Goal: Find specific page/section

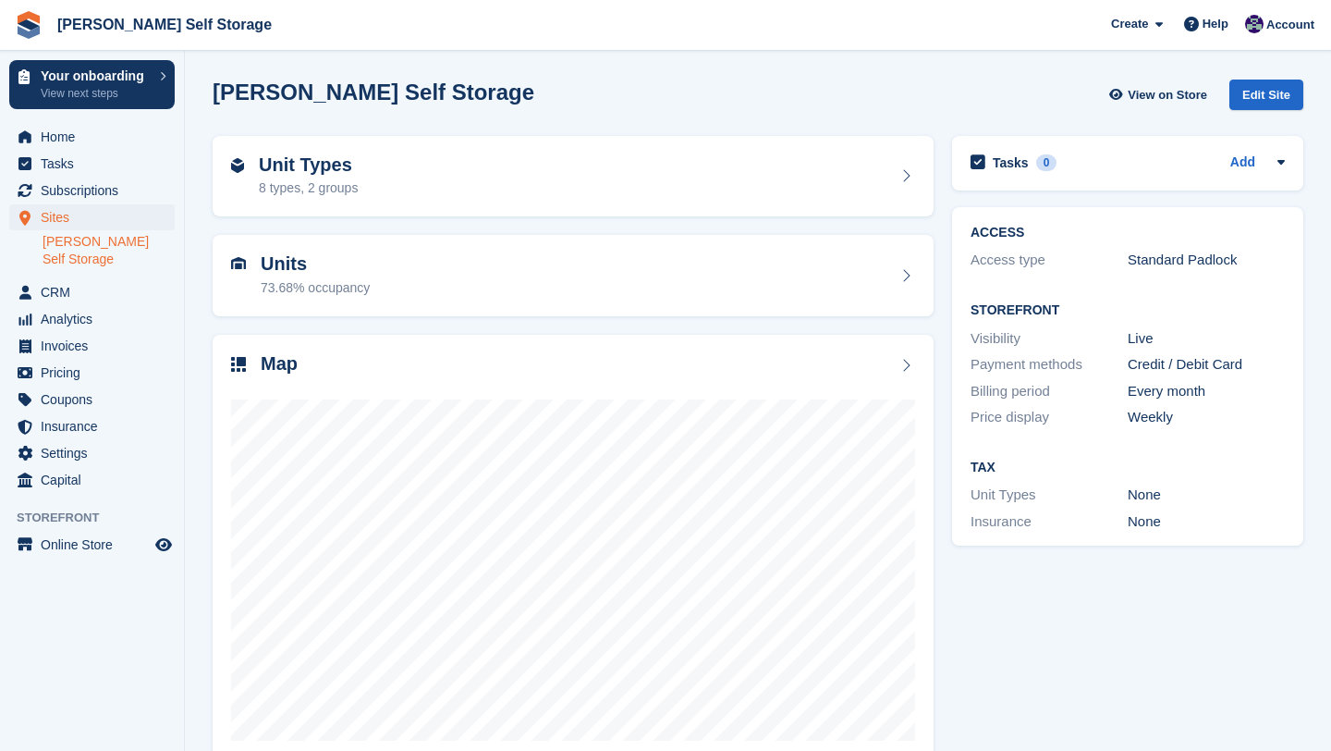
click at [655, 360] on div "Map" at bounding box center [573, 365] width 684 height 25
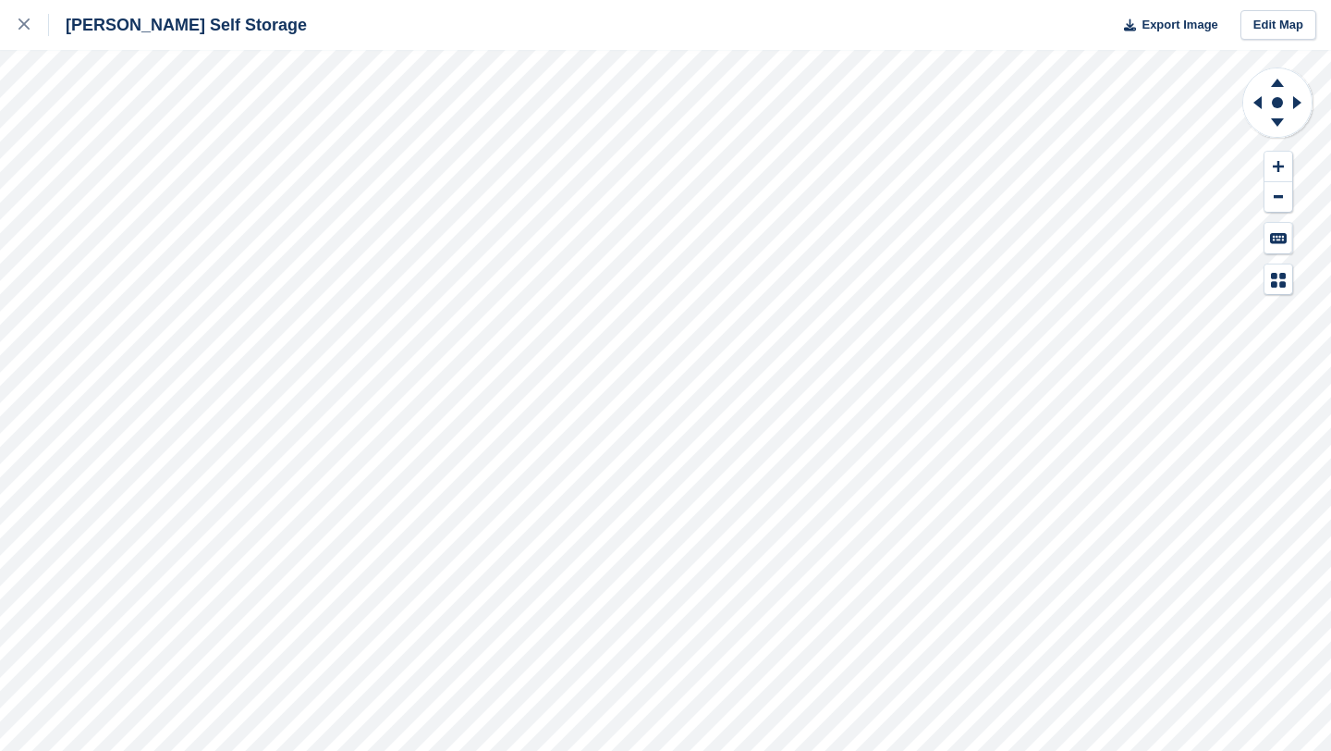
click at [73, 177] on div "[PERSON_NAME] Self Storage Export Image Edit Map" at bounding box center [665, 375] width 1331 height 751
click at [33, 21] on div at bounding box center [33, 25] width 31 height 22
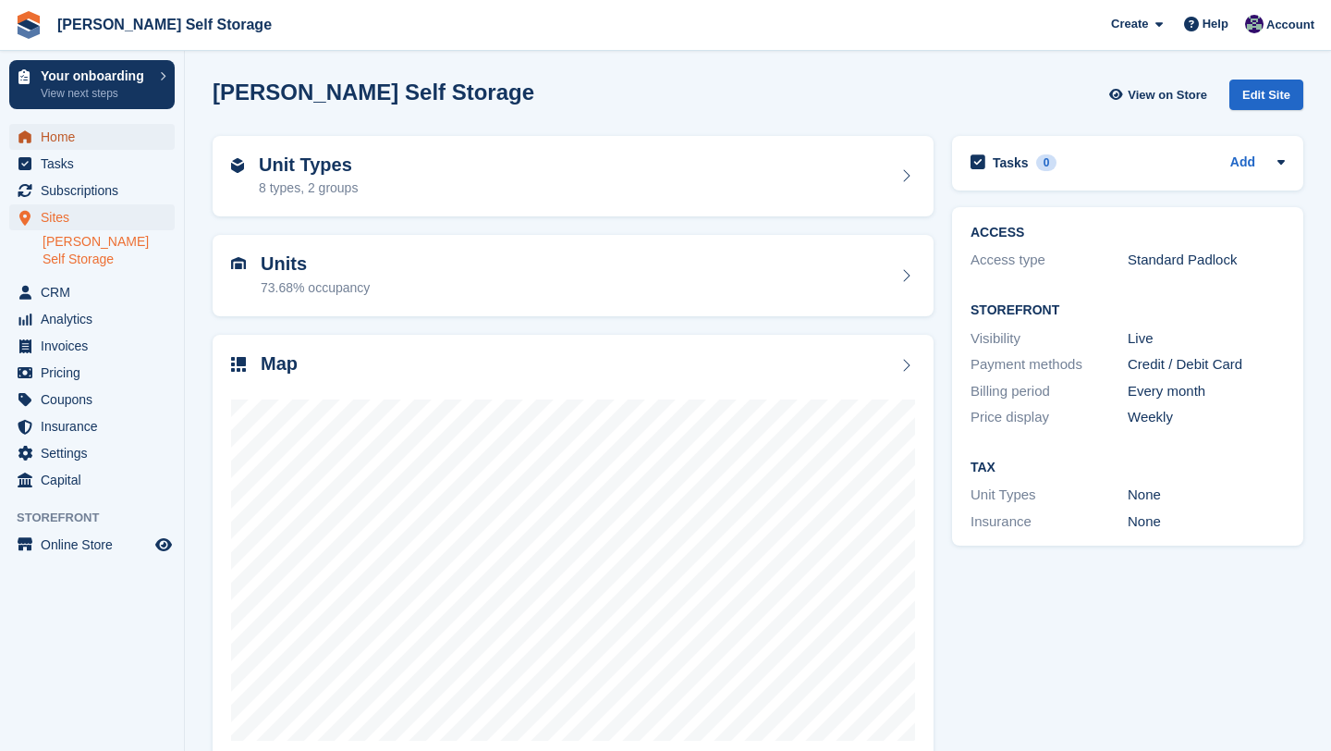
click at [67, 143] on span "Home" at bounding box center [96, 137] width 111 height 26
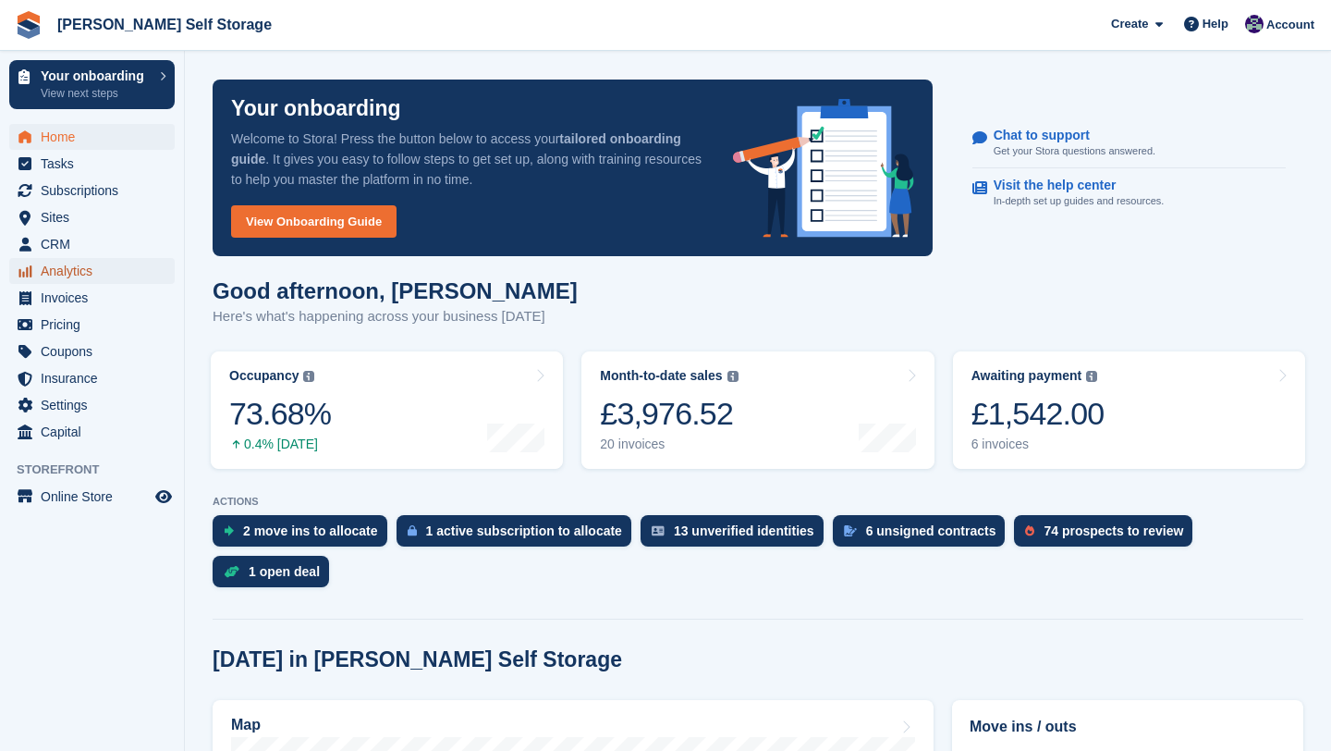
click at [86, 270] on span "Analytics" at bounding box center [96, 271] width 111 height 26
